Goal: Transaction & Acquisition: Purchase product/service

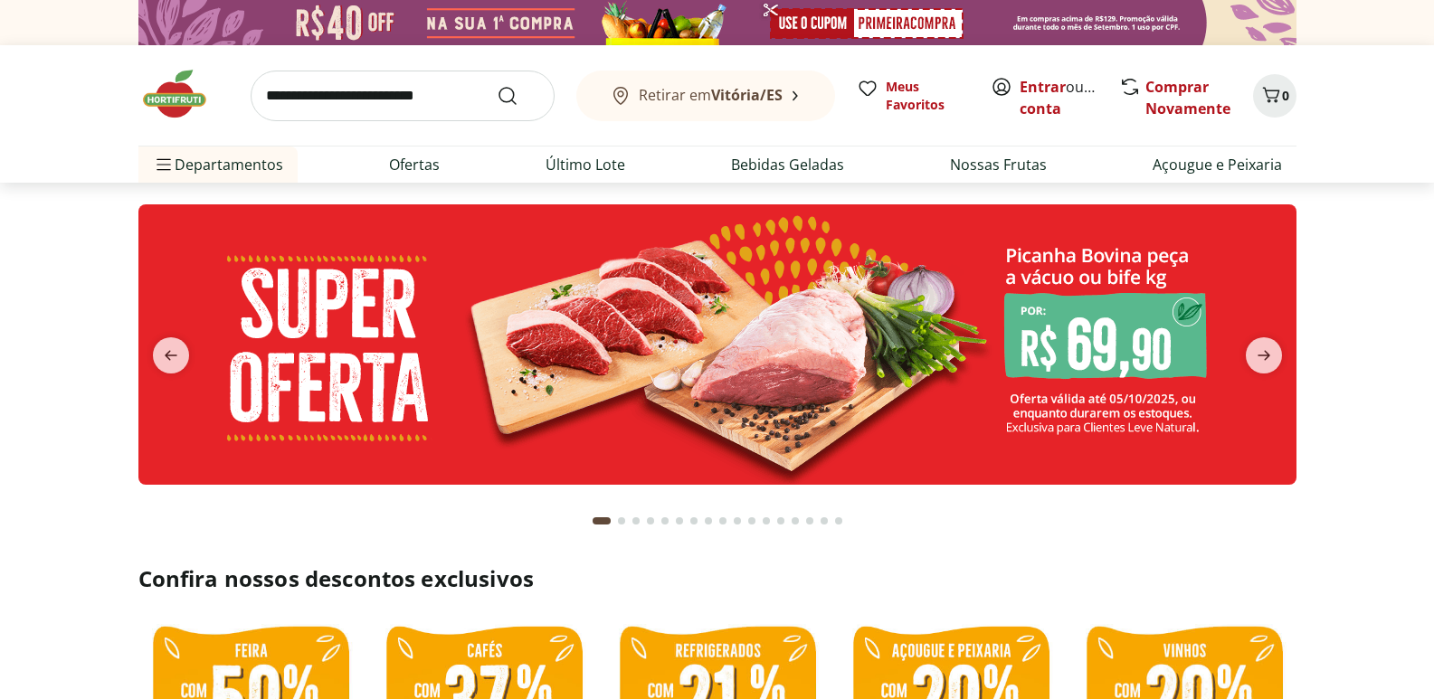
click at [751, 317] on img at bounding box center [717, 344] width 1158 height 280
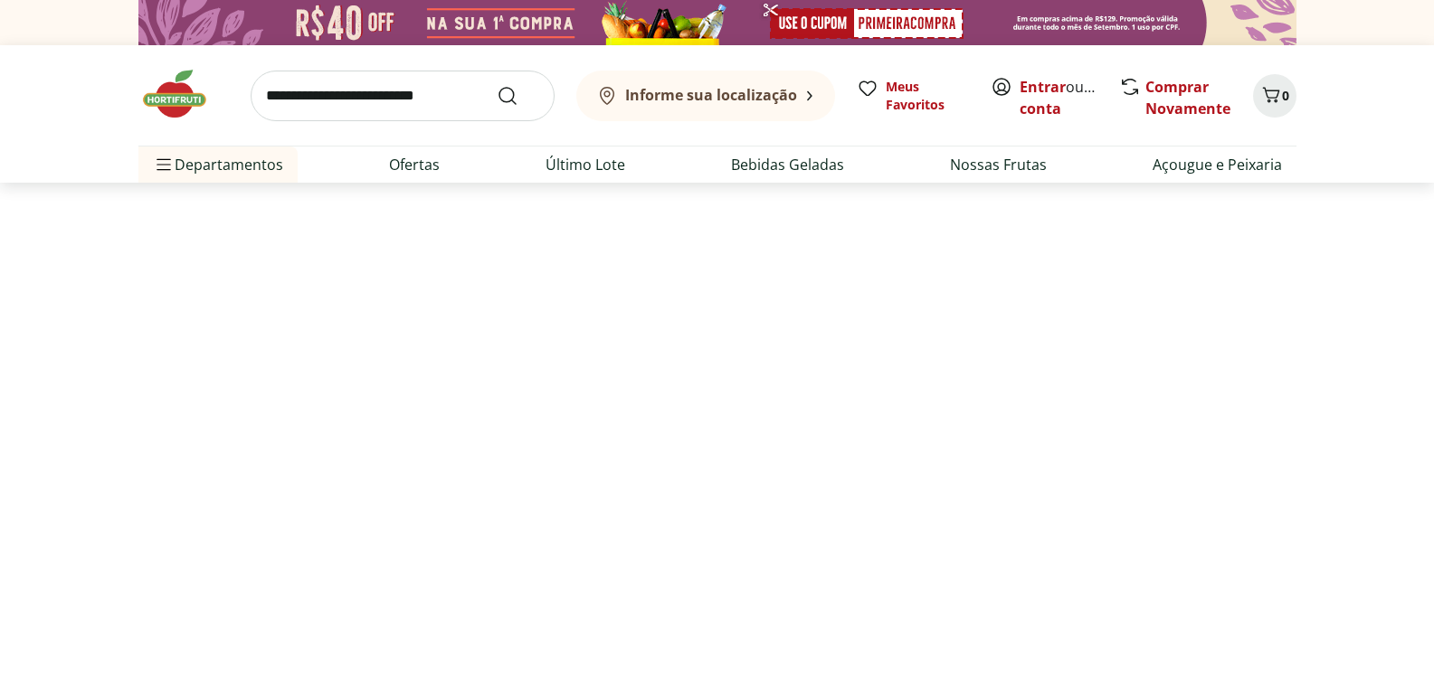
select select "**********"
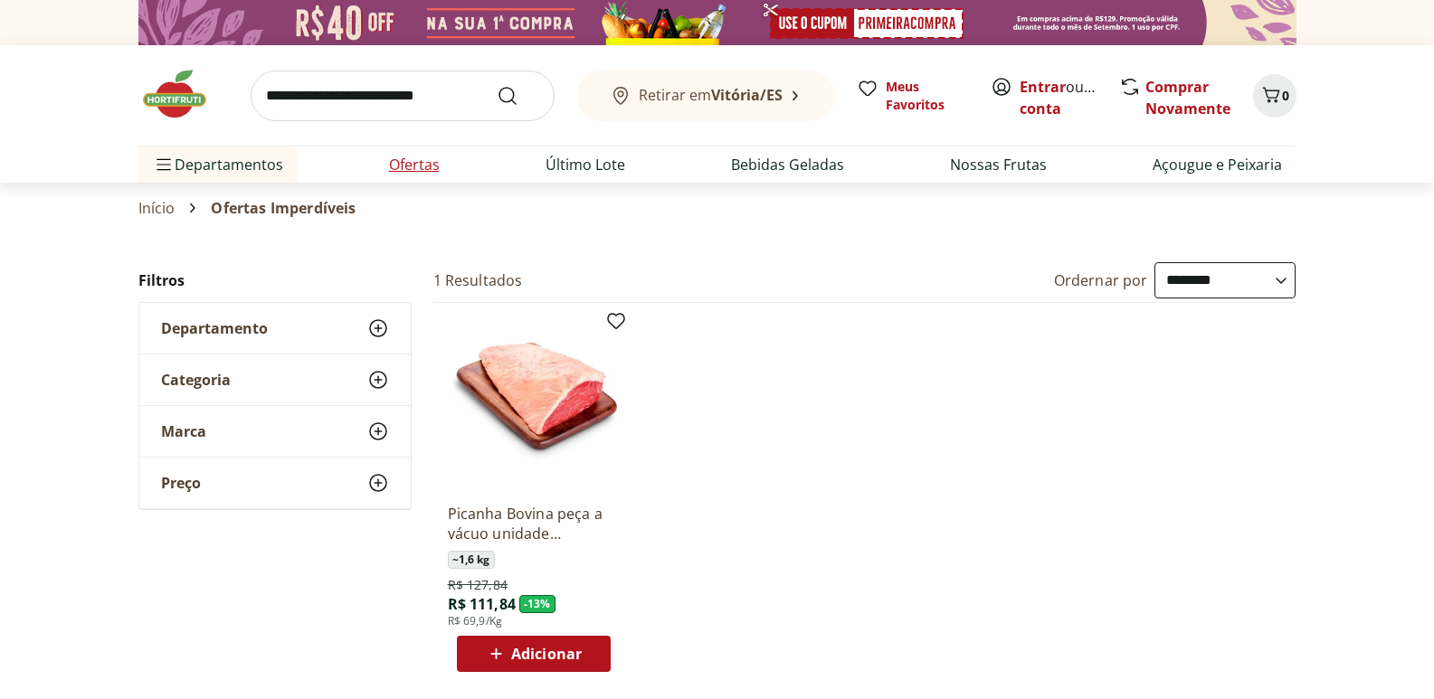
click at [411, 172] on link "Ofertas" at bounding box center [414, 165] width 51 height 22
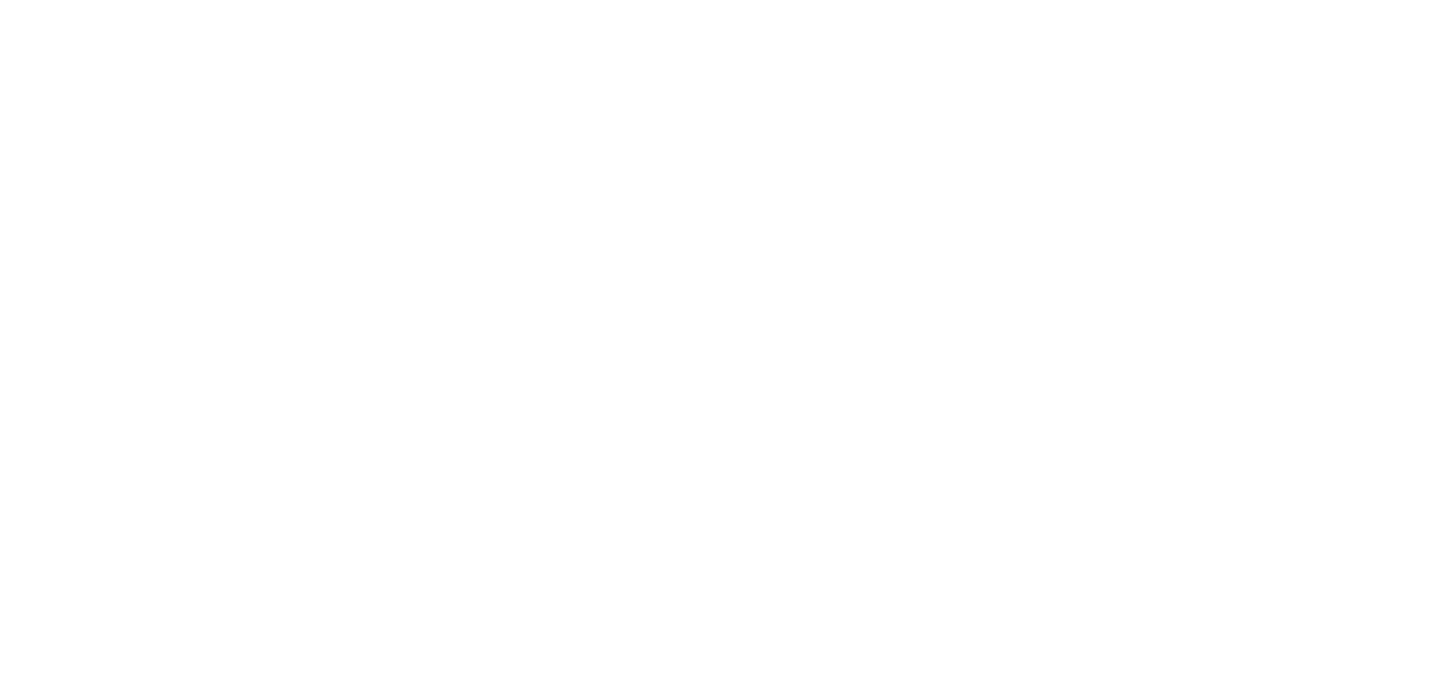
select select "**********"
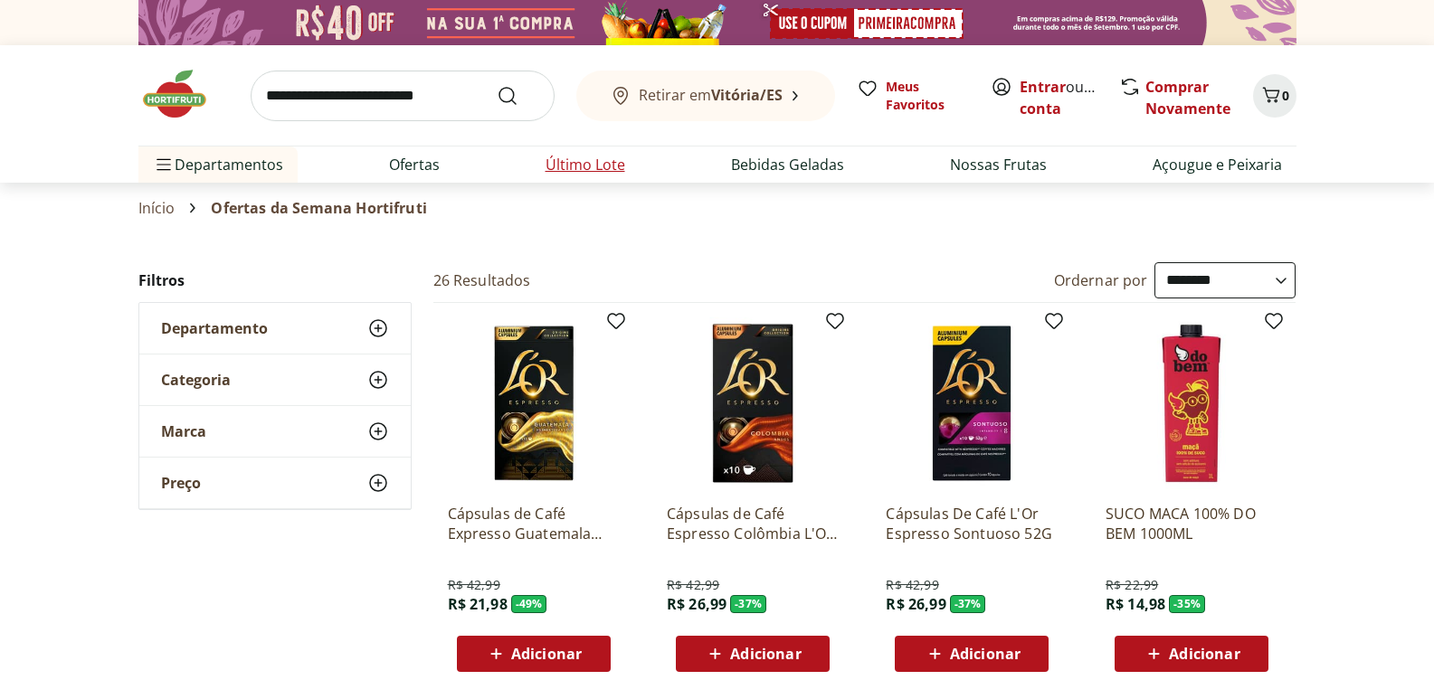
click at [630, 165] on li "Último Lote" at bounding box center [585, 165] width 109 height 36
click at [570, 159] on link "Último Lote" at bounding box center [585, 165] width 80 height 22
select select "**********"
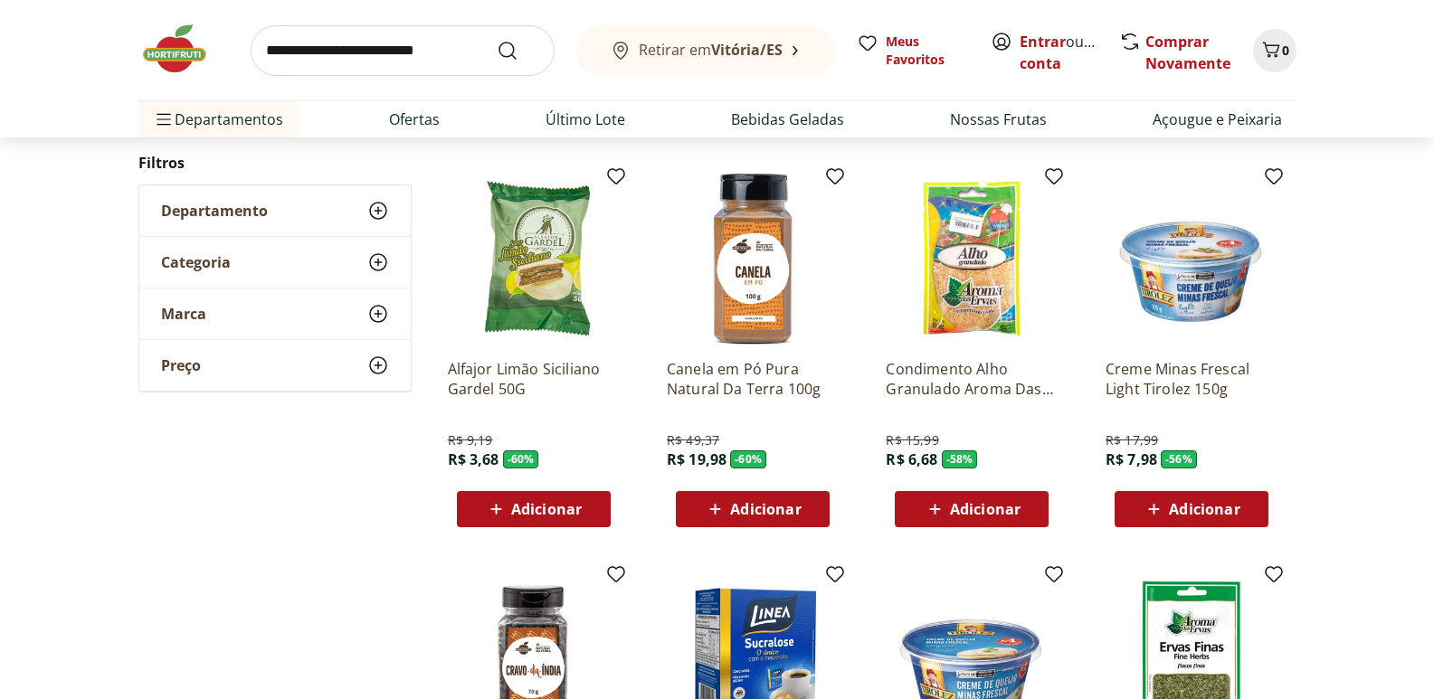
scroll to position [1085, 0]
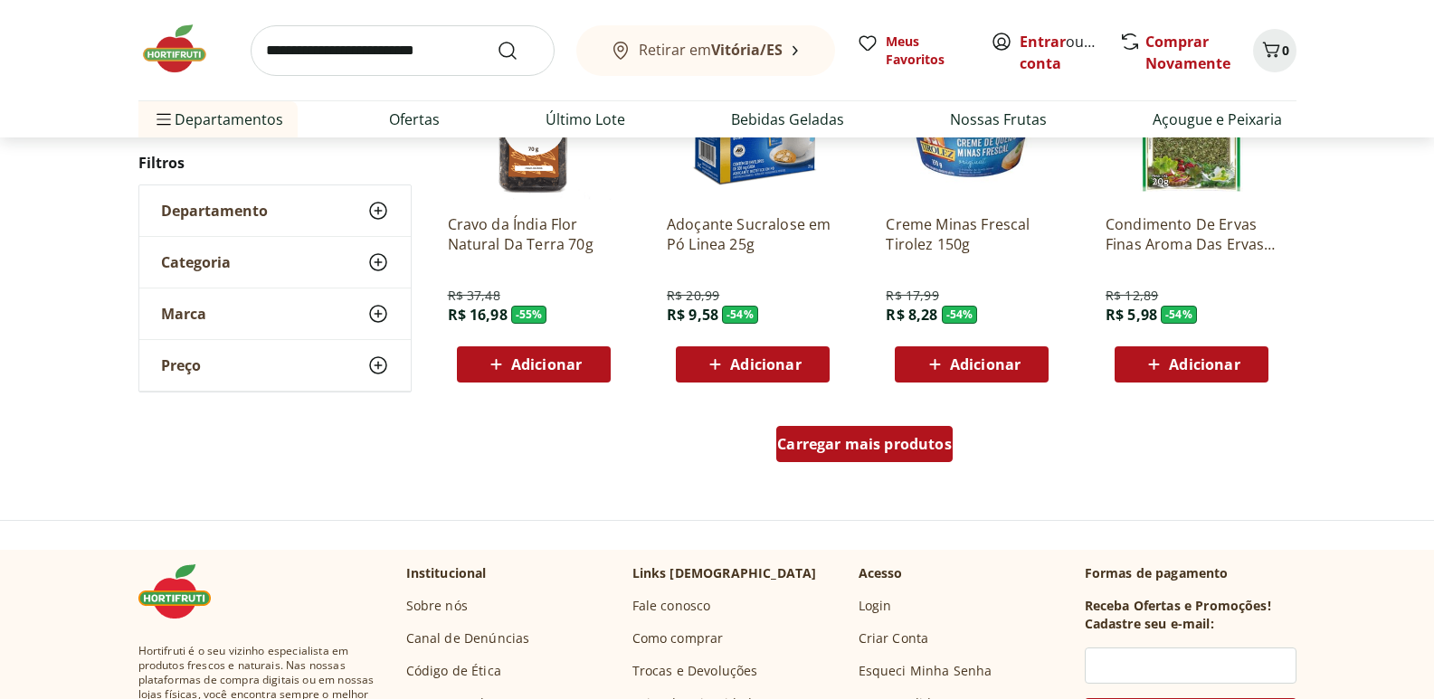
click at [869, 438] on span "Carregar mais produtos" at bounding box center [864, 444] width 175 height 14
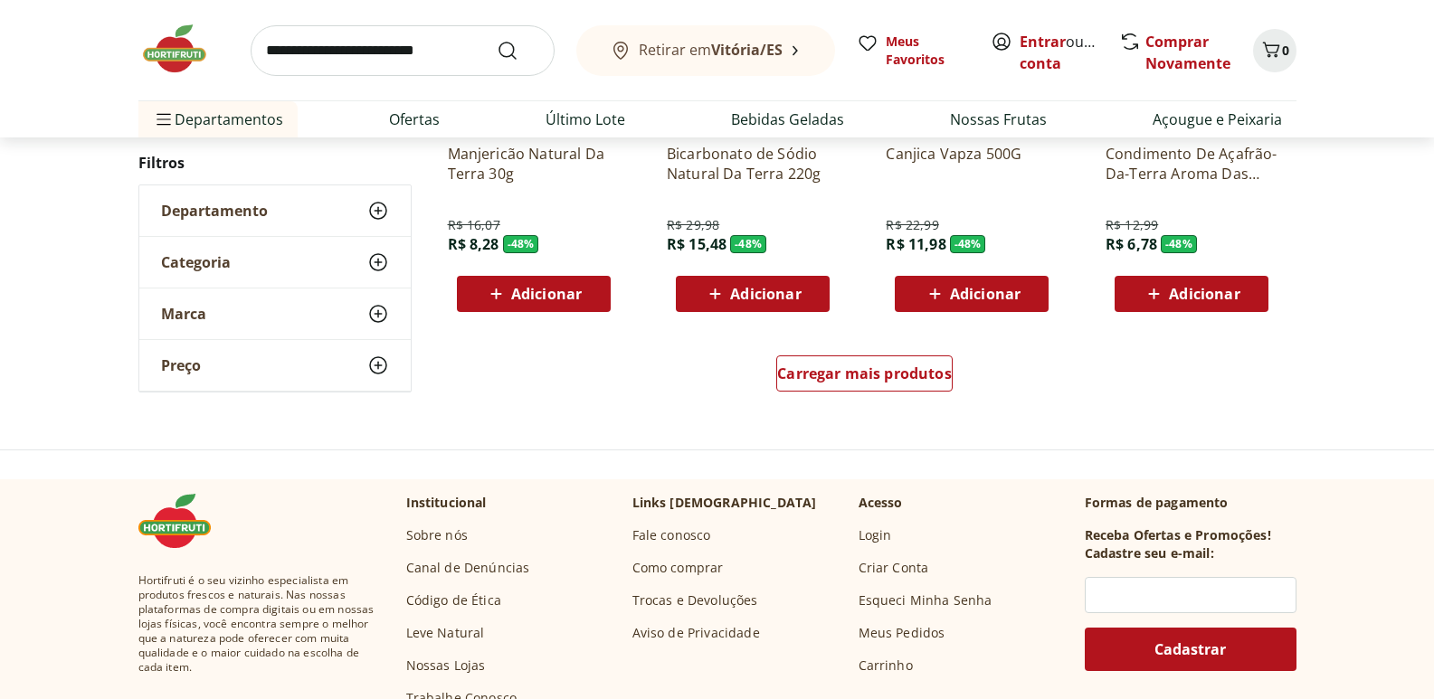
scroll to position [2171, 0]
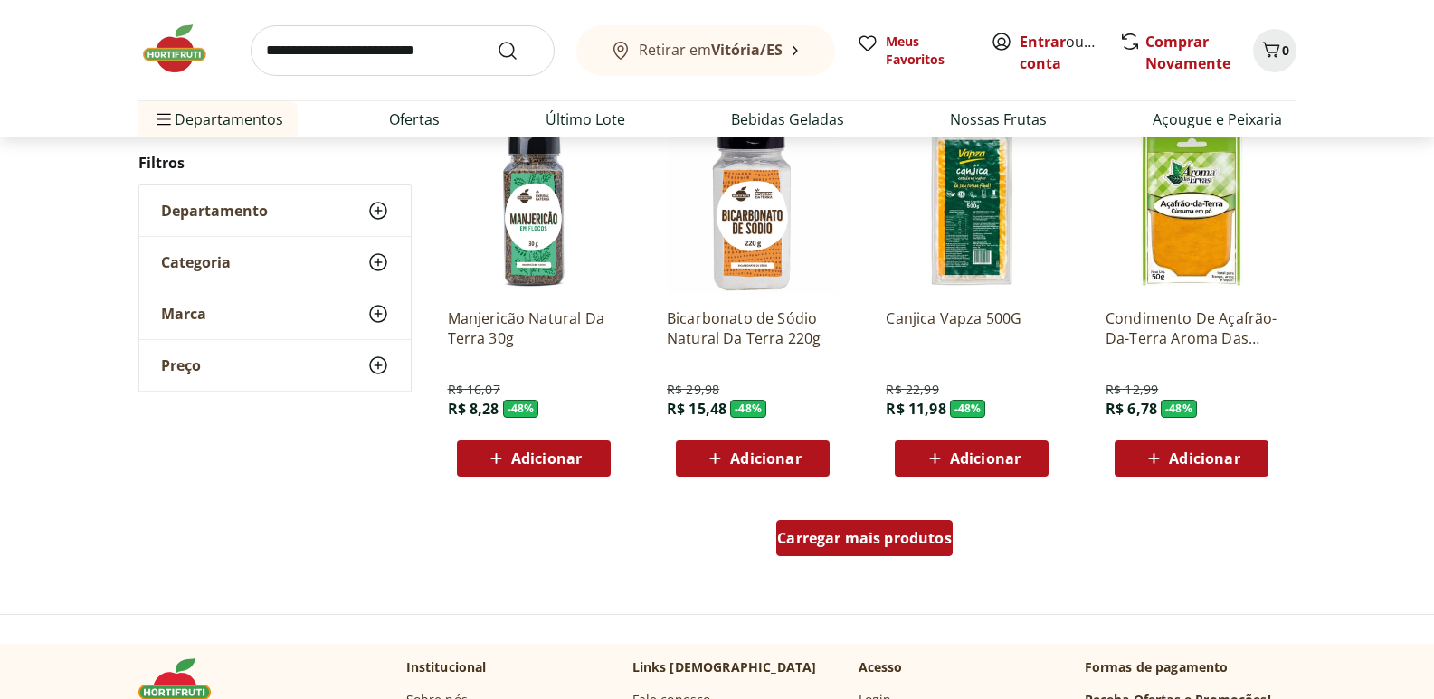
click at [890, 554] on div "Carregar mais produtos" at bounding box center [864, 538] width 176 height 36
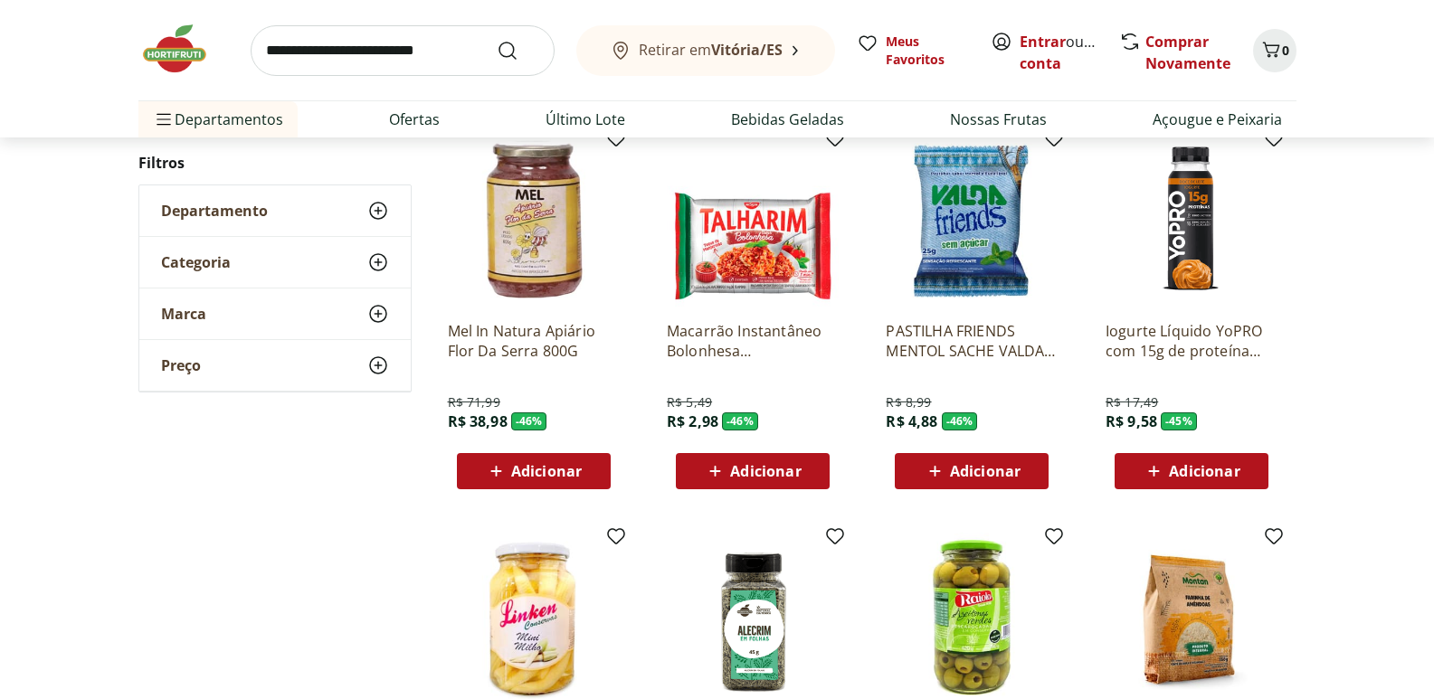
scroll to position [3166, 0]
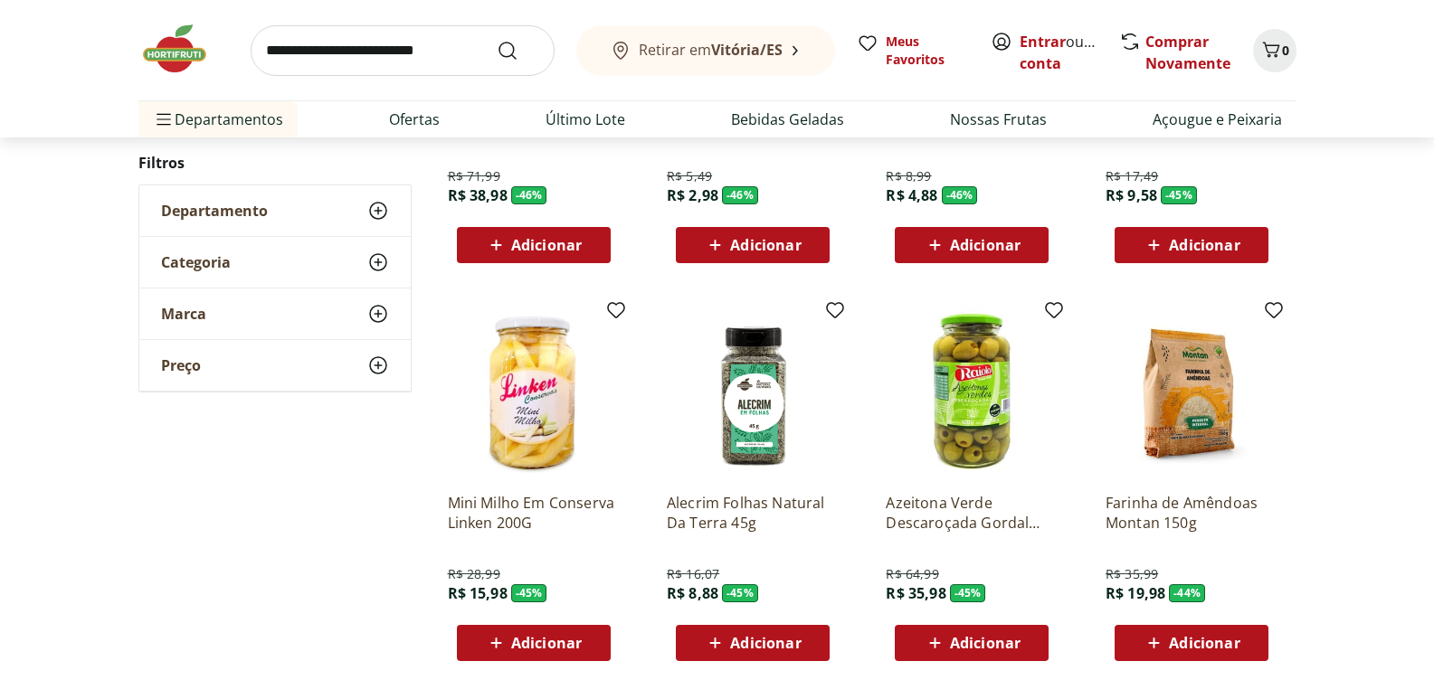
click at [145, 49] on img at bounding box center [183, 49] width 90 height 54
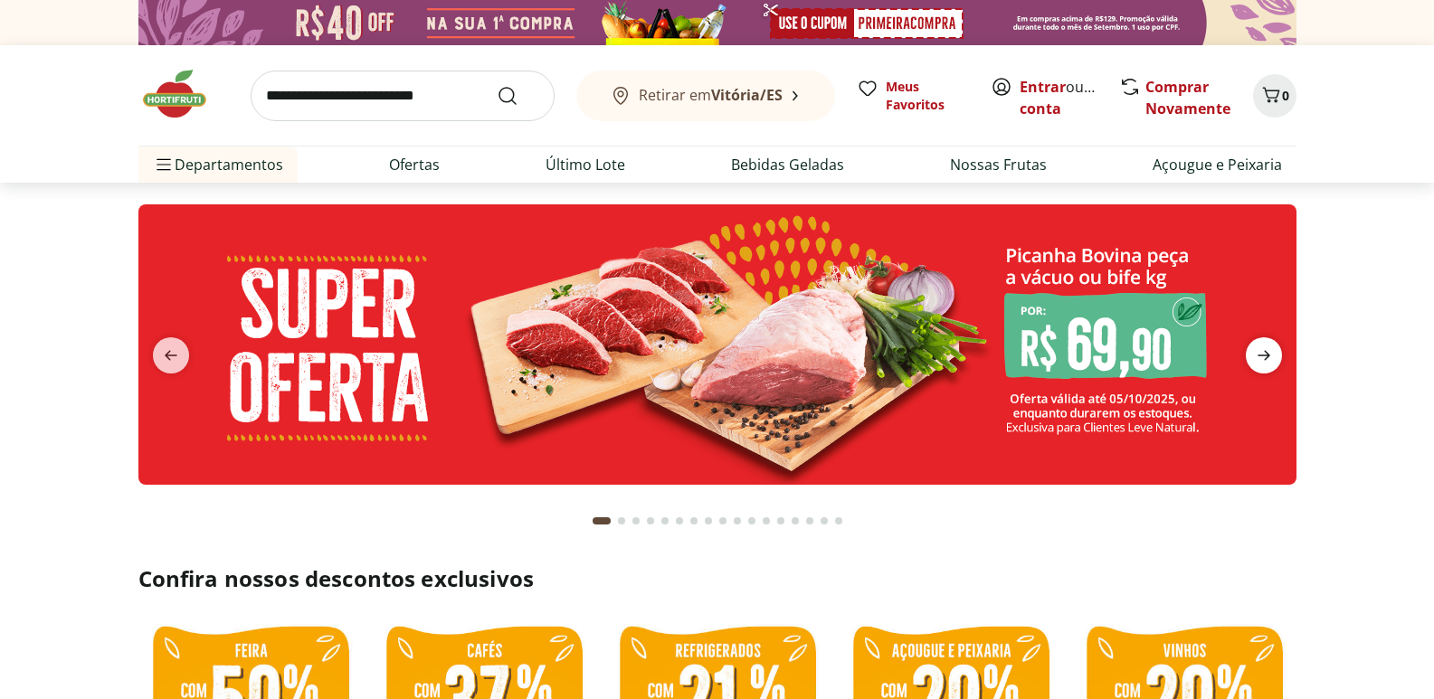
click at [1260, 357] on icon "next" at bounding box center [1264, 356] width 22 height 22
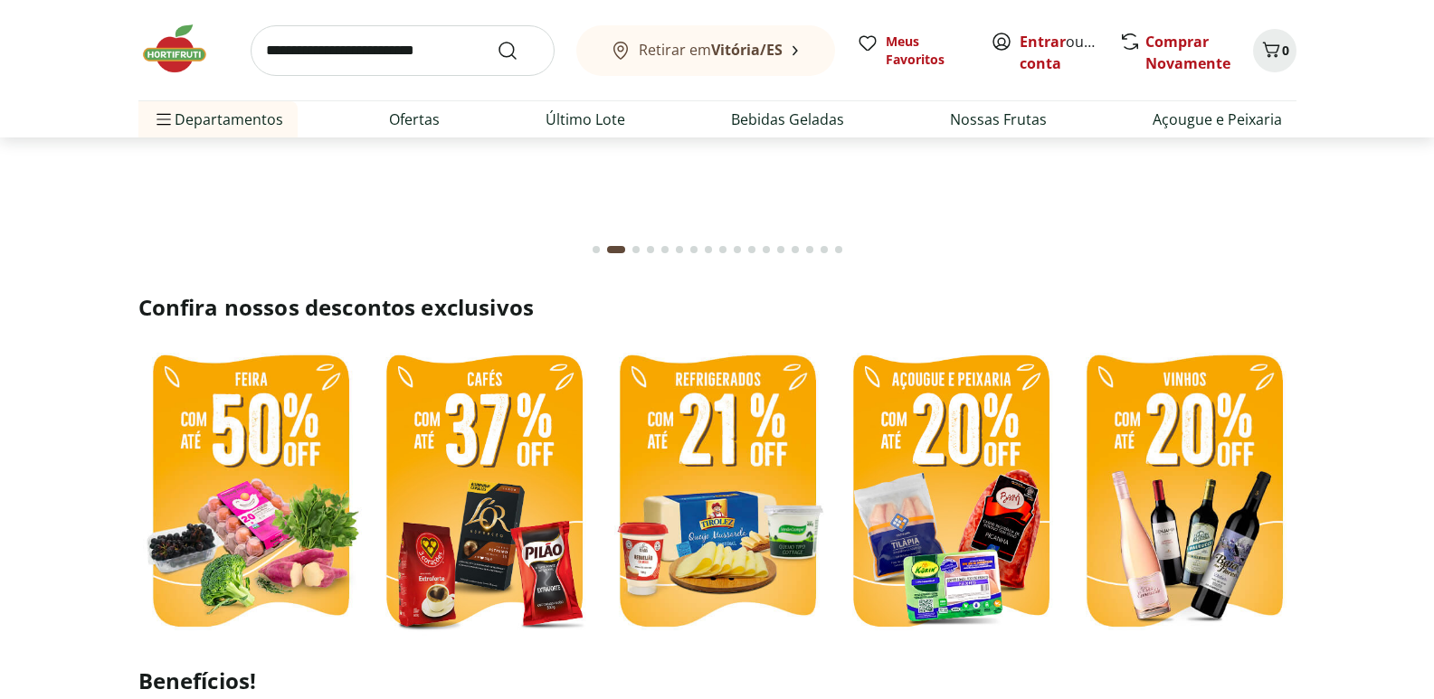
scroll to position [90, 0]
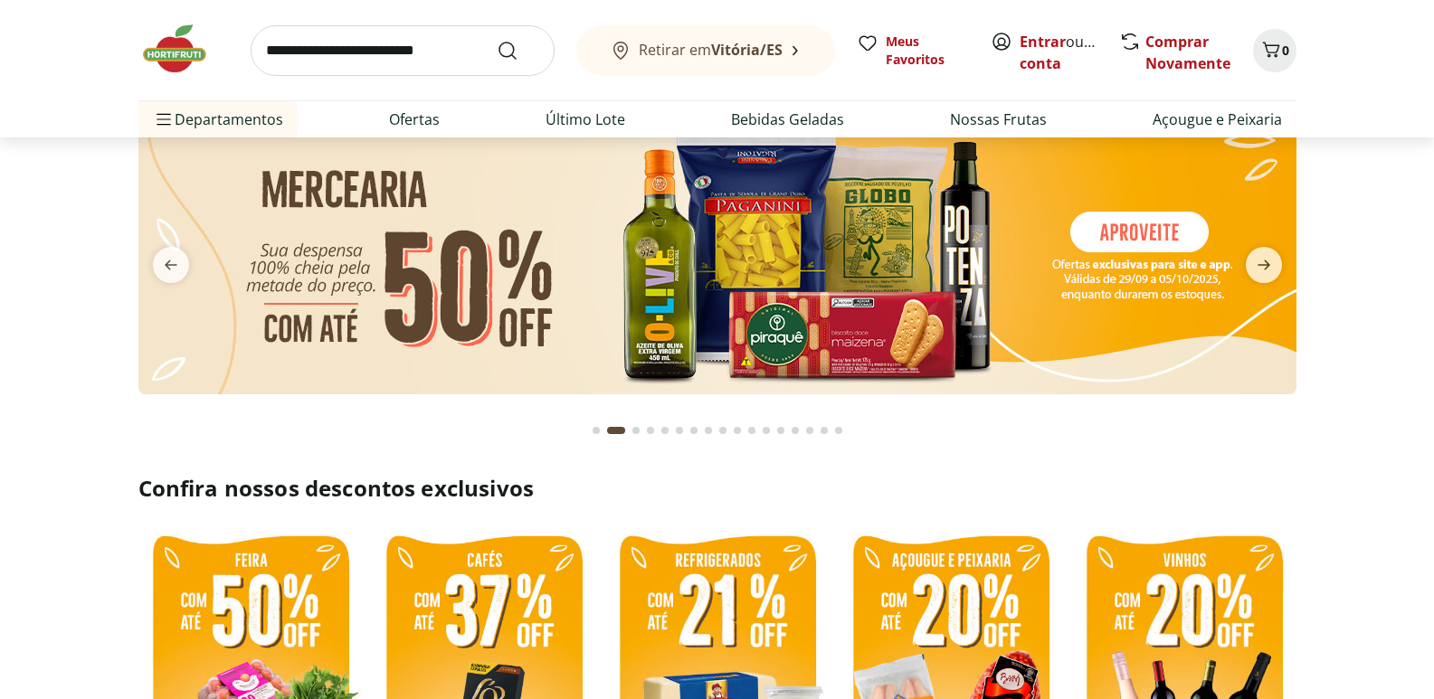
click at [683, 275] on img at bounding box center [717, 254] width 1158 height 280
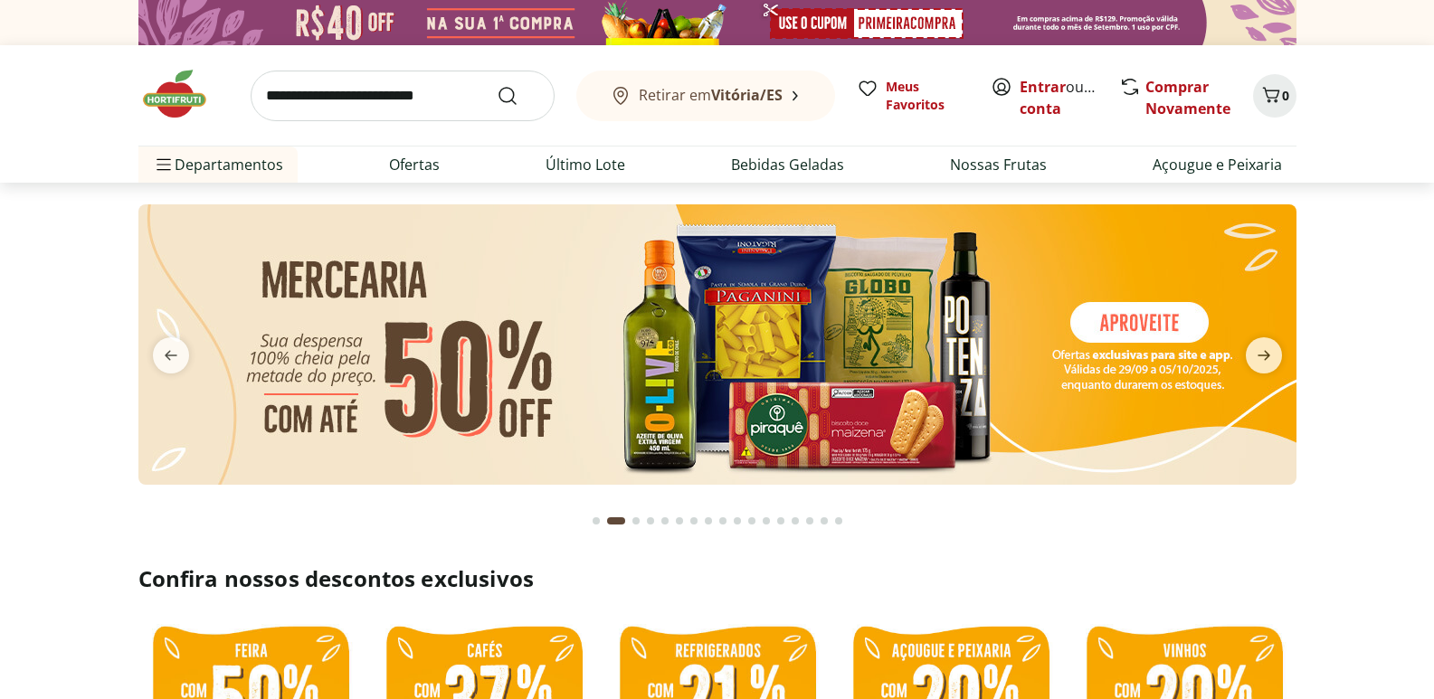
select select "**********"
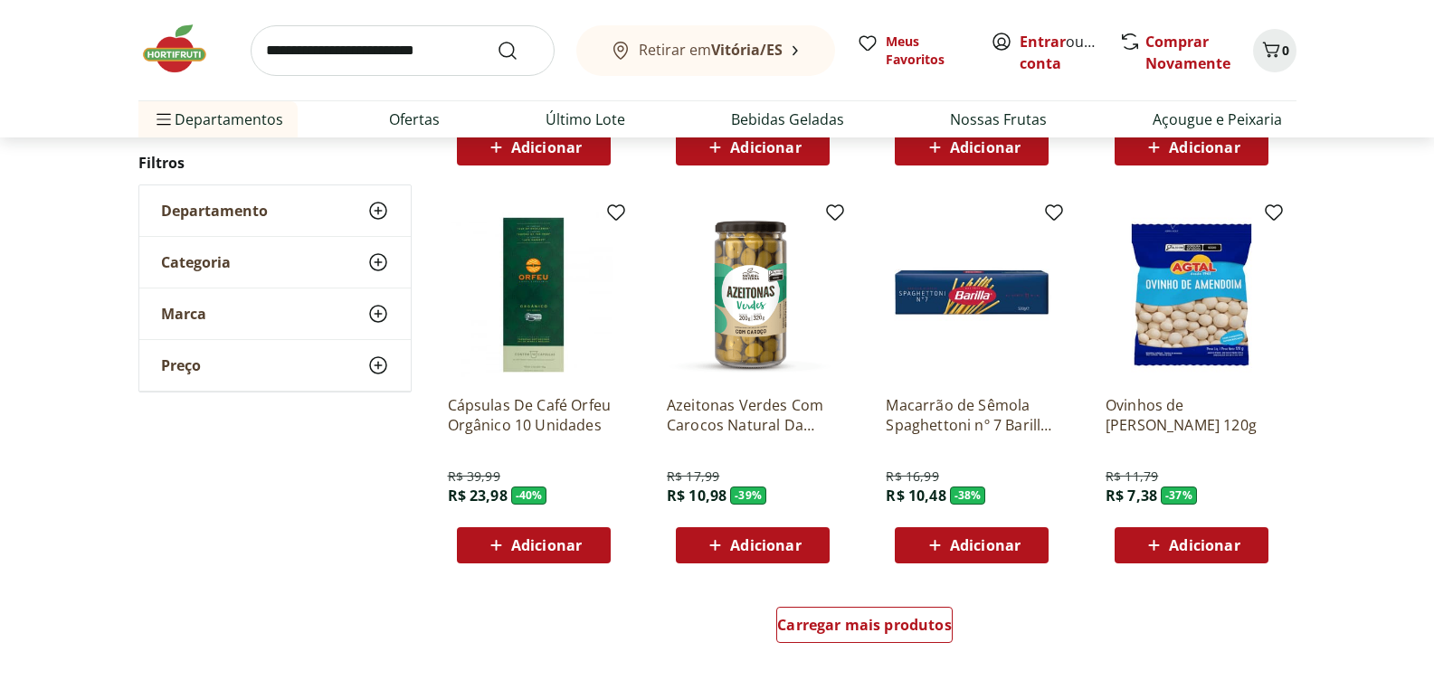
scroll to position [1266, 0]
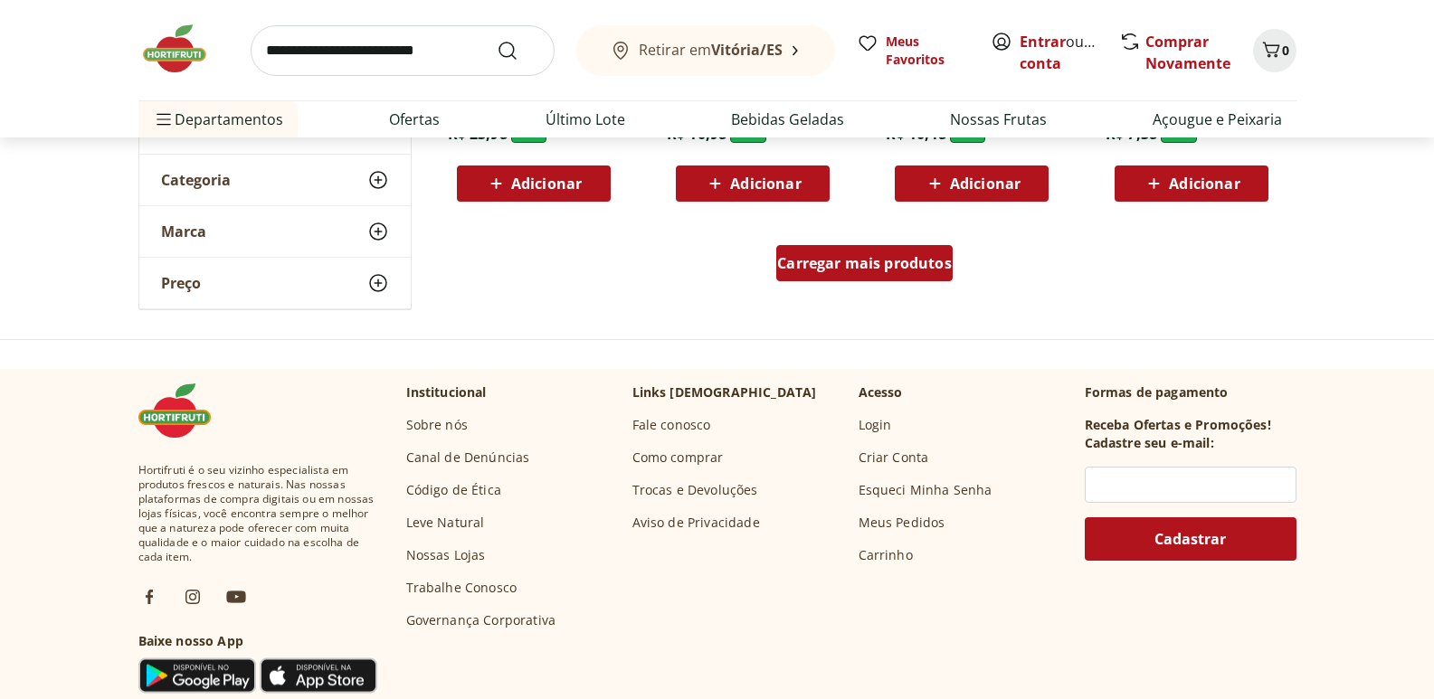
click at [869, 266] on span "Carregar mais produtos" at bounding box center [864, 263] width 175 height 14
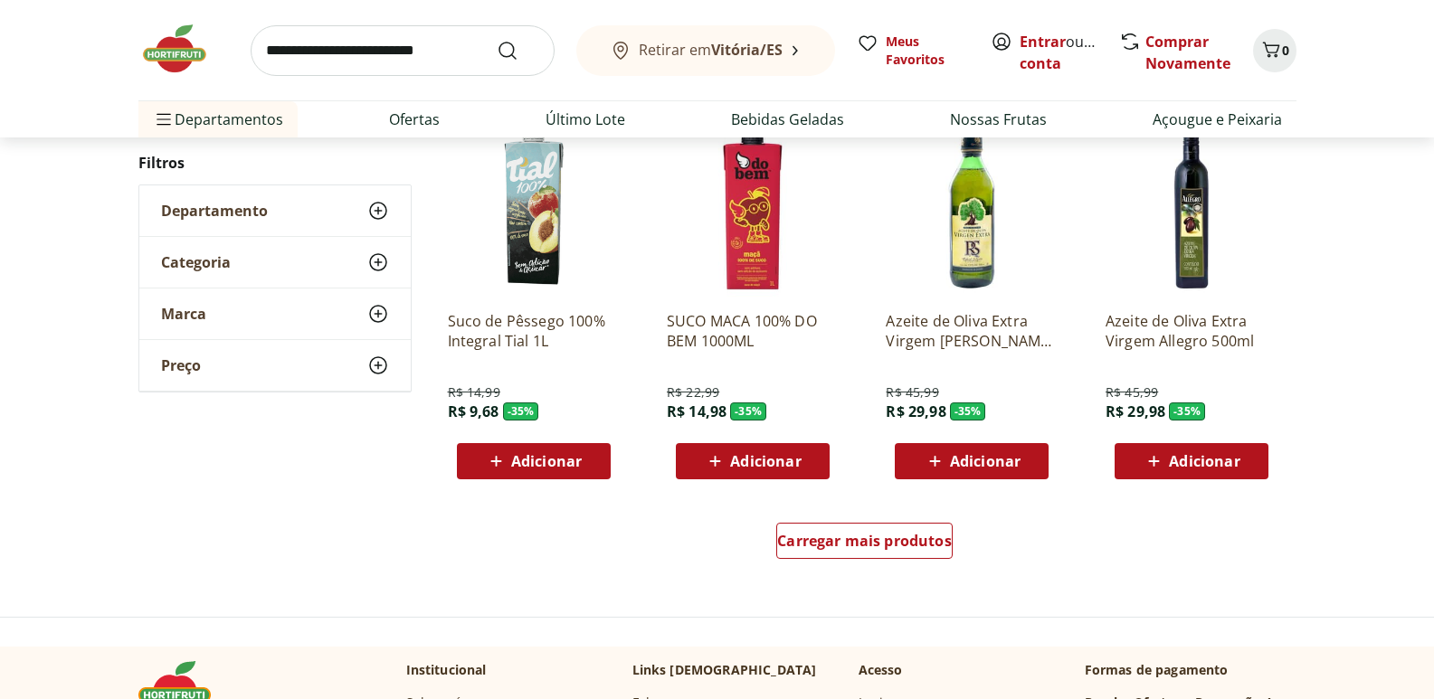
scroll to position [2171, 0]
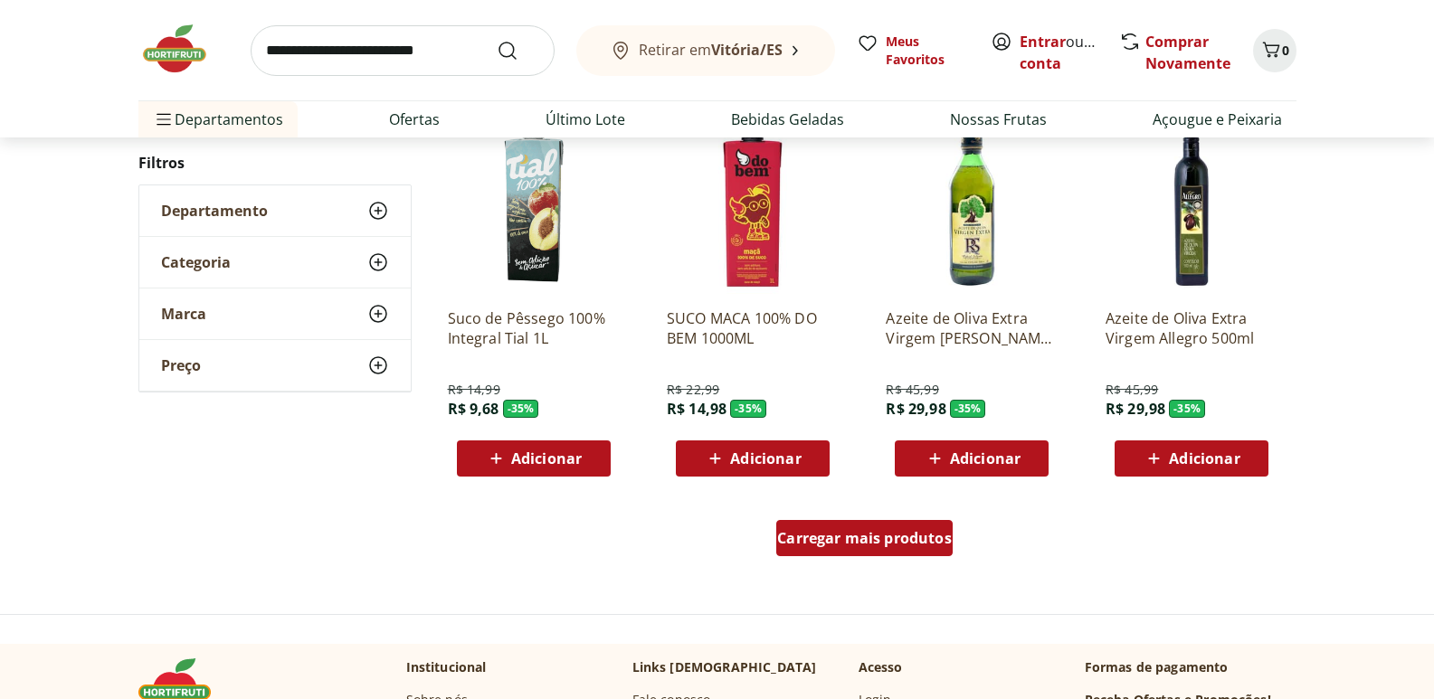
click at [853, 527] on div "Carregar mais produtos" at bounding box center [864, 538] width 176 height 36
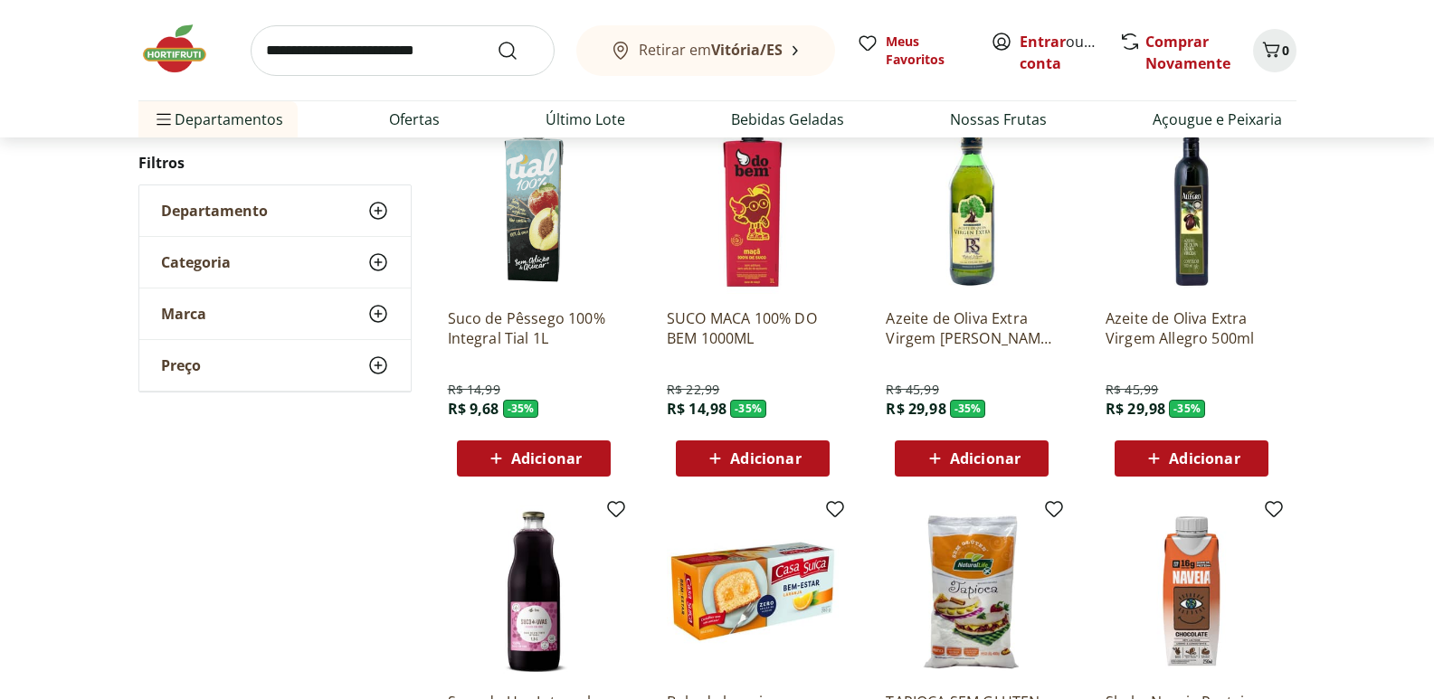
click at [454, 66] on input "search" at bounding box center [403, 50] width 304 height 51
type input "******"
click at [497, 40] on button "Submit Search" at bounding box center [518, 51] width 43 height 22
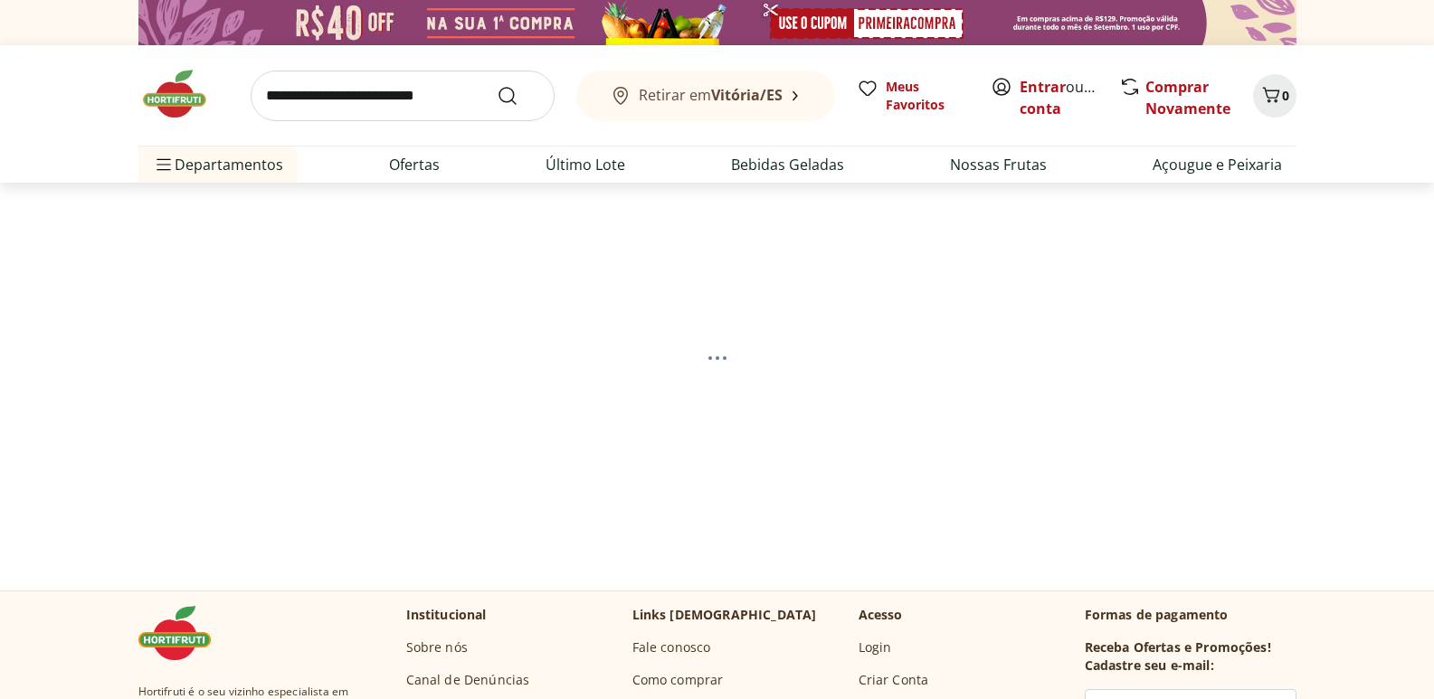
select select "**********"
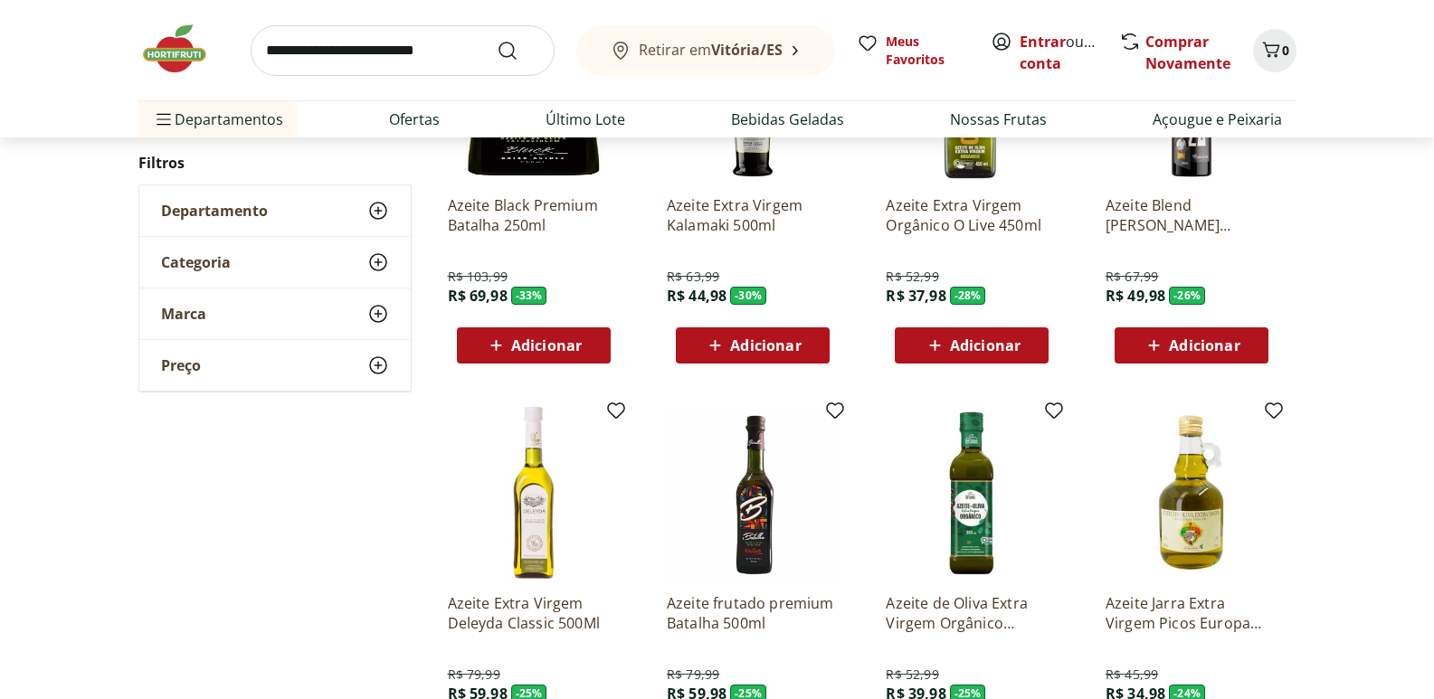
scroll to position [633, 0]
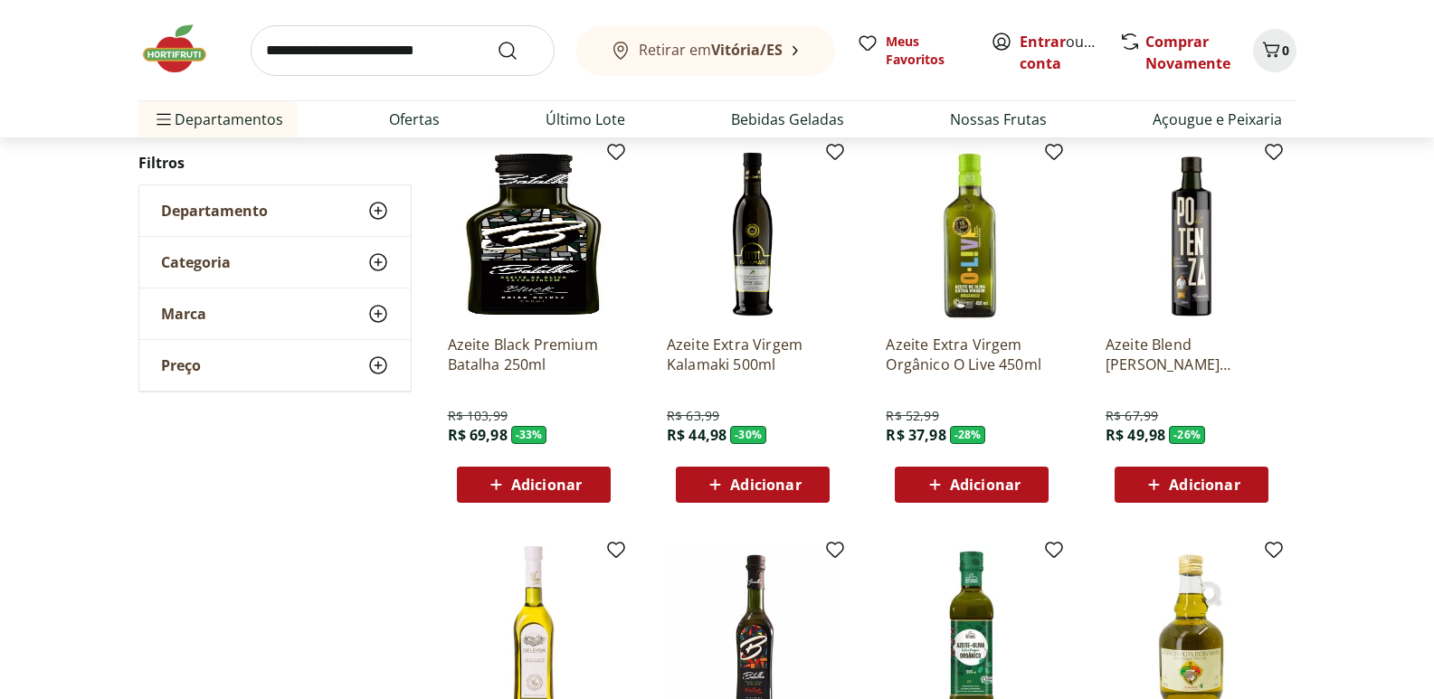
click at [774, 474] on span "Adicionar" at bounding box center [752, 485] width 97 height 22
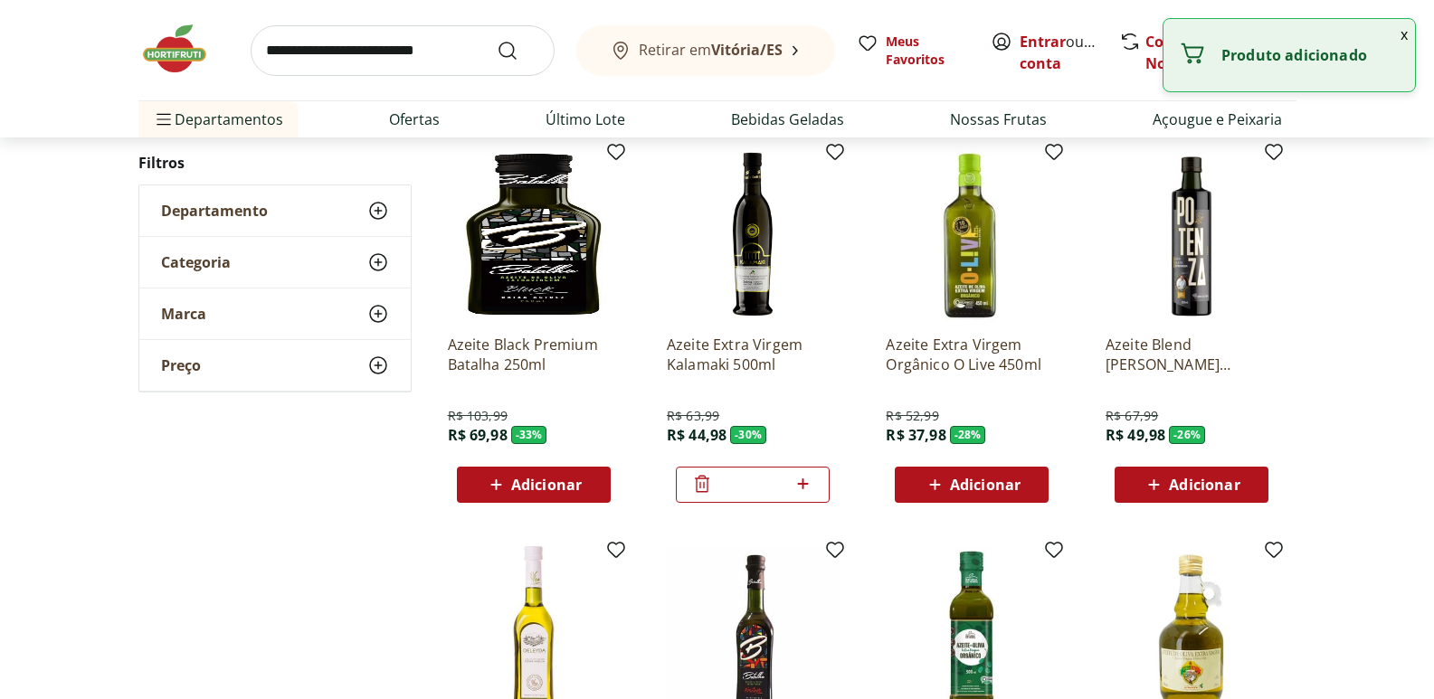
click at [796, 477] on icon at bounding box center [802, 484] width 23 height 22
type input "*"
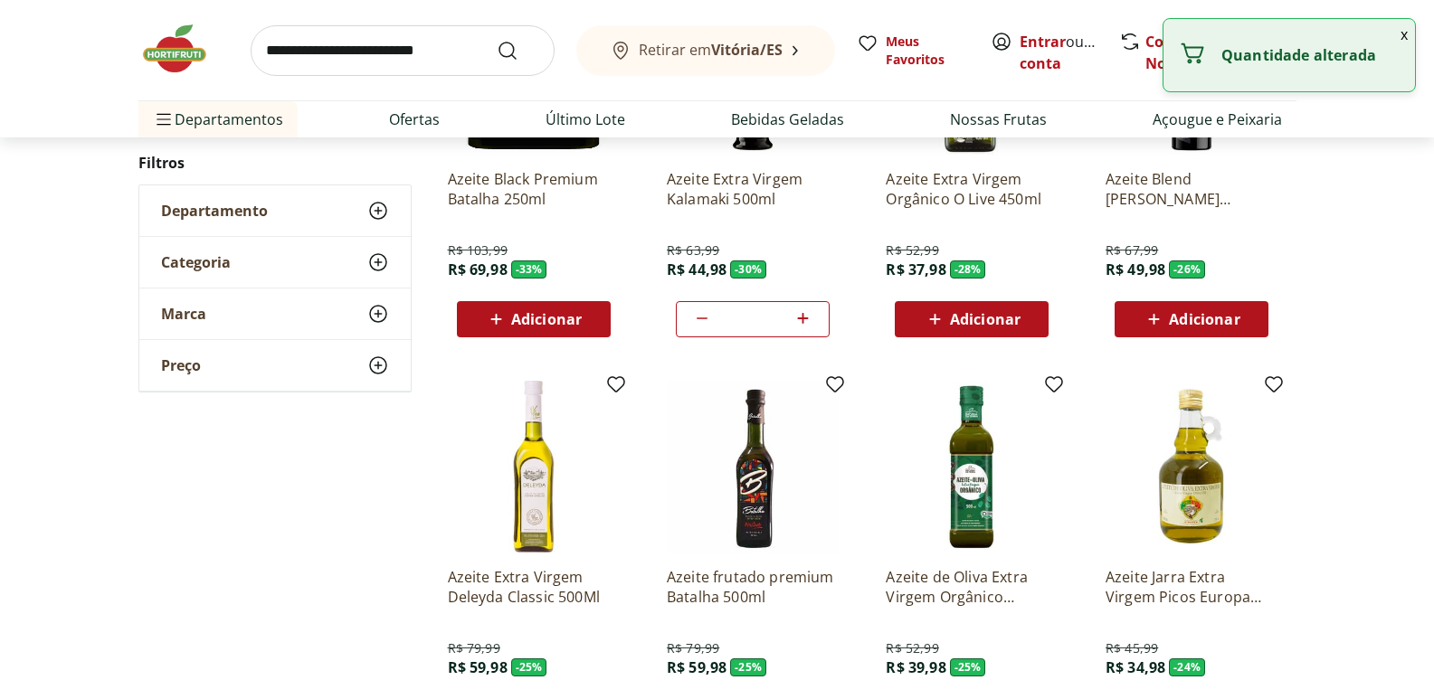
scroll to position [995, 0]
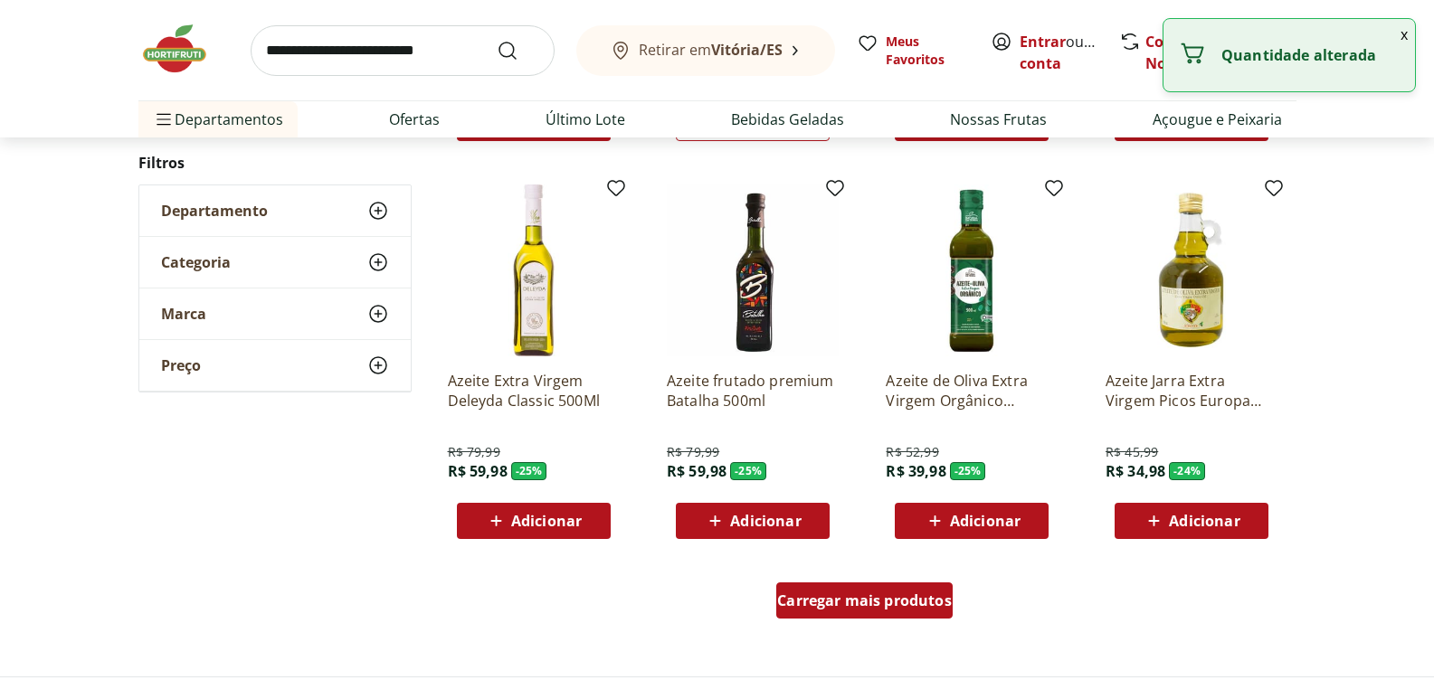
click at [906, 611] on div "Carregar mais produtos" at bounding box center [864, 601] width 176 height 36
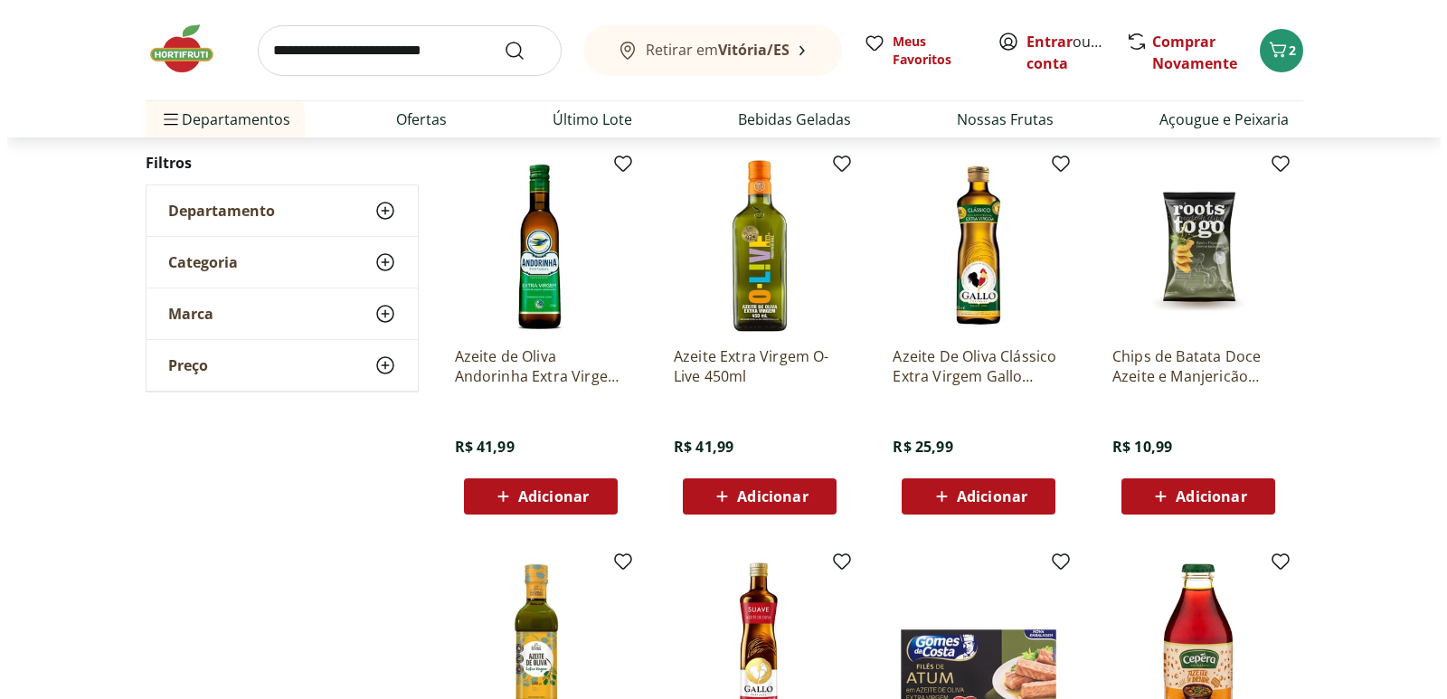
scroll to position [1809, 0]
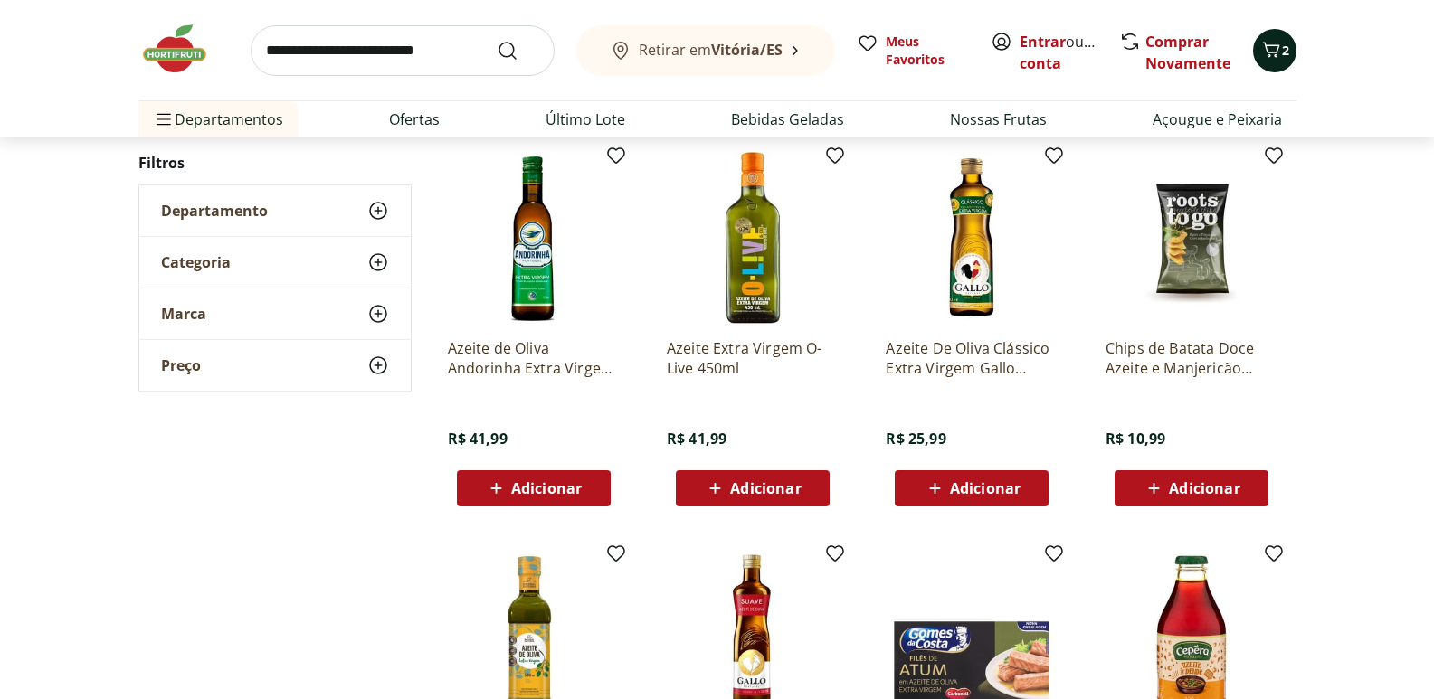
click at [1272, 41] on icon "Carrinho" at bounding box center [1271, 50] width 22 height 22
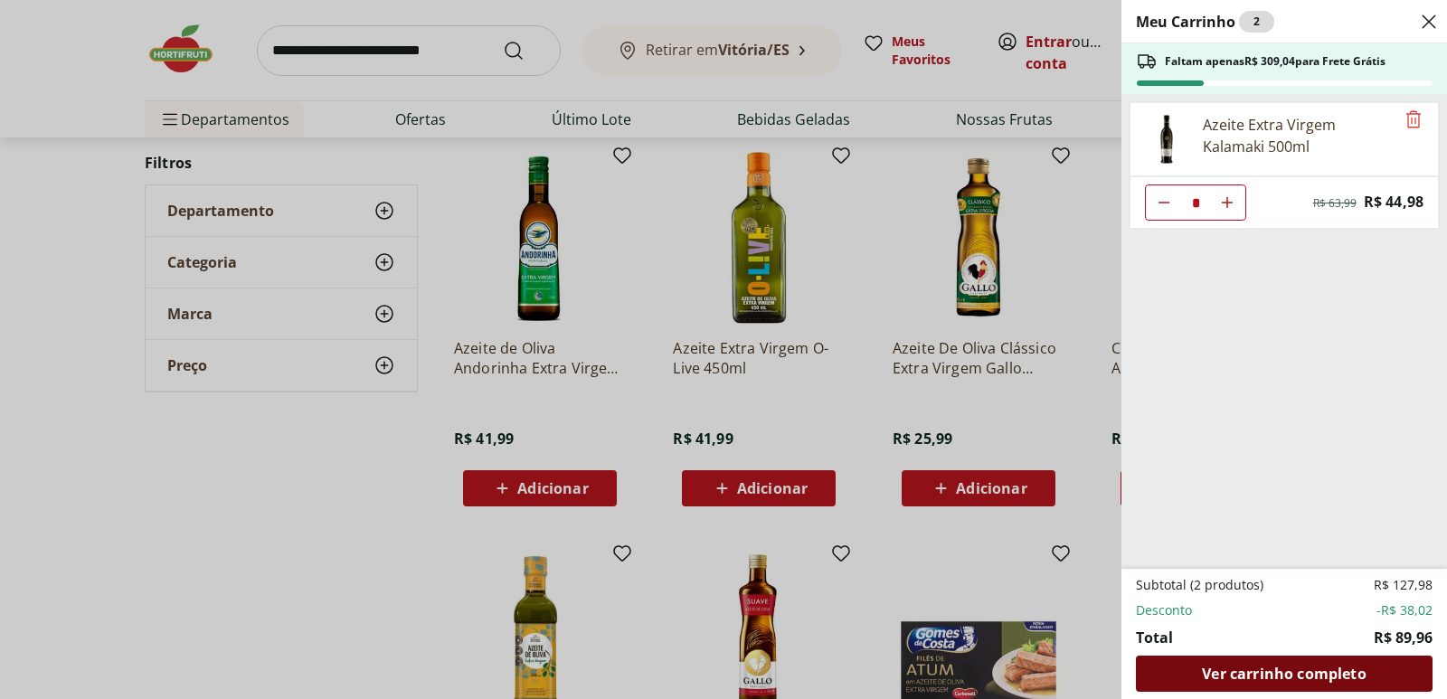
click at [1275, 668] on span "Ver carrinho completo" at bounding box center [1284, 674] width 164 height 14
